Goal: Transaction & Acquisition: Subscribe to service/newsletter

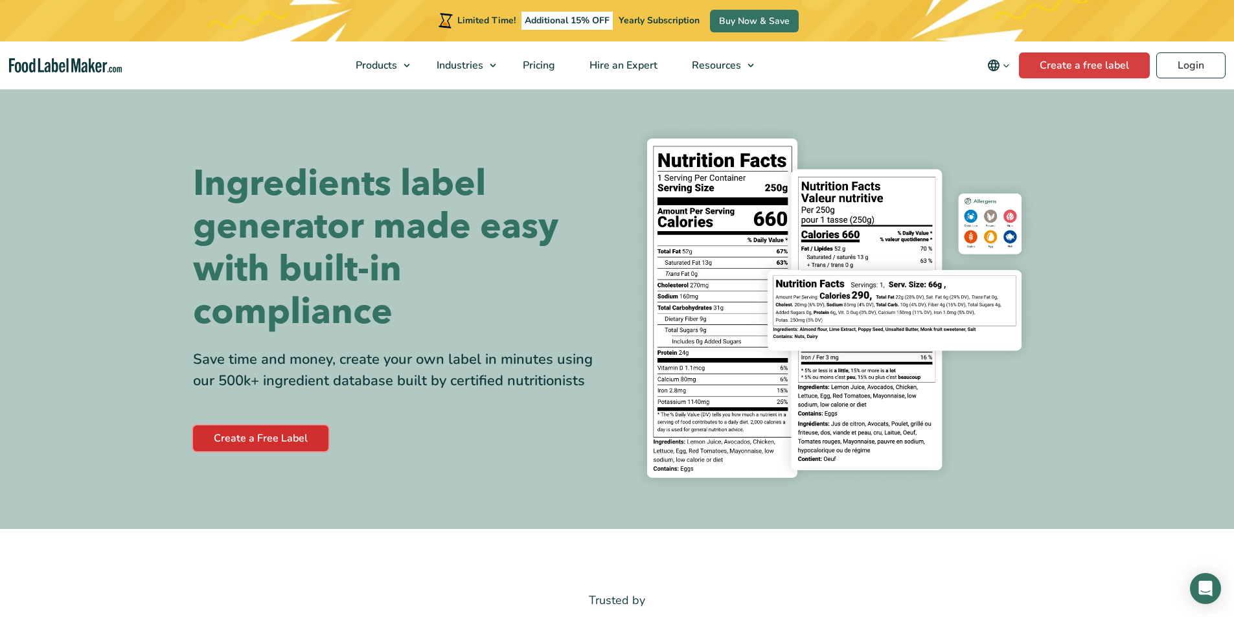
click at [267, 443] on link "Create a Free Label" at bounding box center [260, 439] width 135 height 26
